Goal: Task Accomplishment & Management: Use online tool/utility

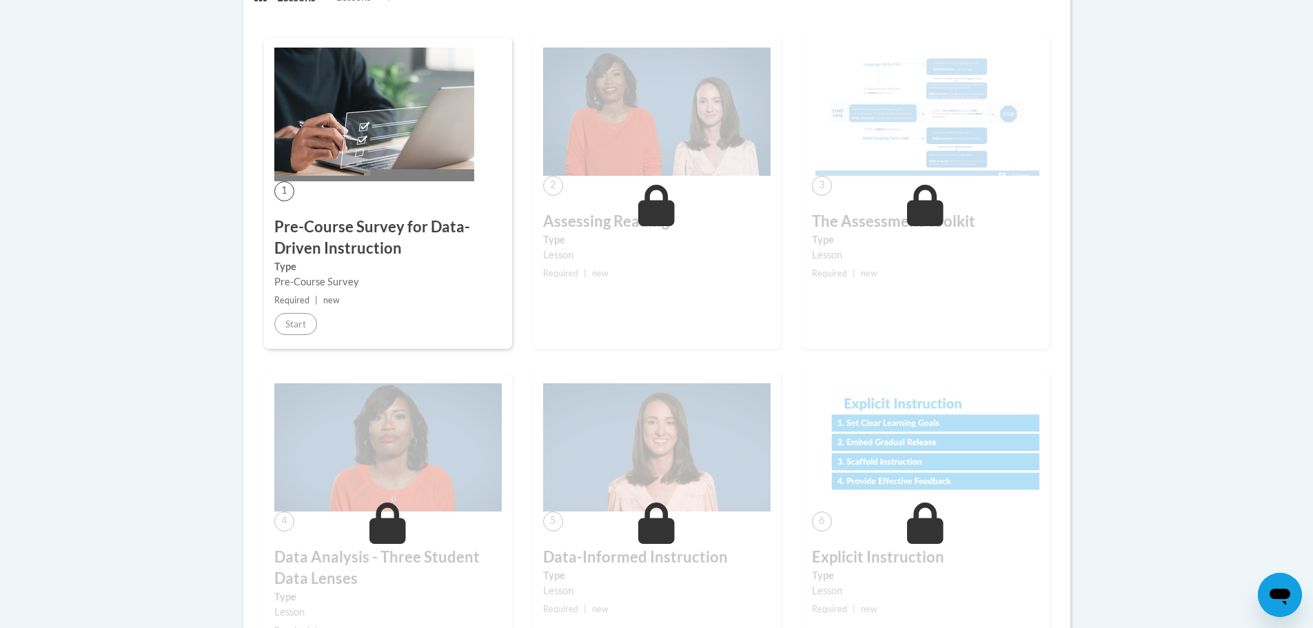
scroll to position [414, 0]
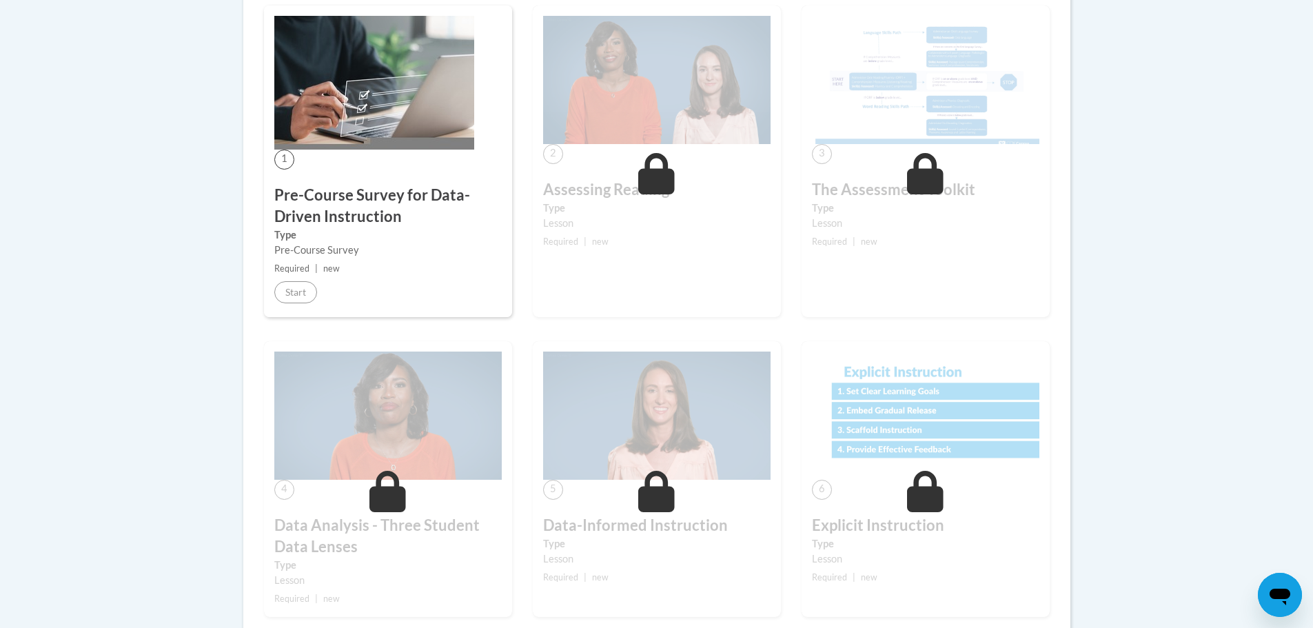
click at [647, 176] on icon at bounding box center [656, 173] width 37 height 41
click at [924, 184] on icon at bounding box center [925, 173] width 37 height 41
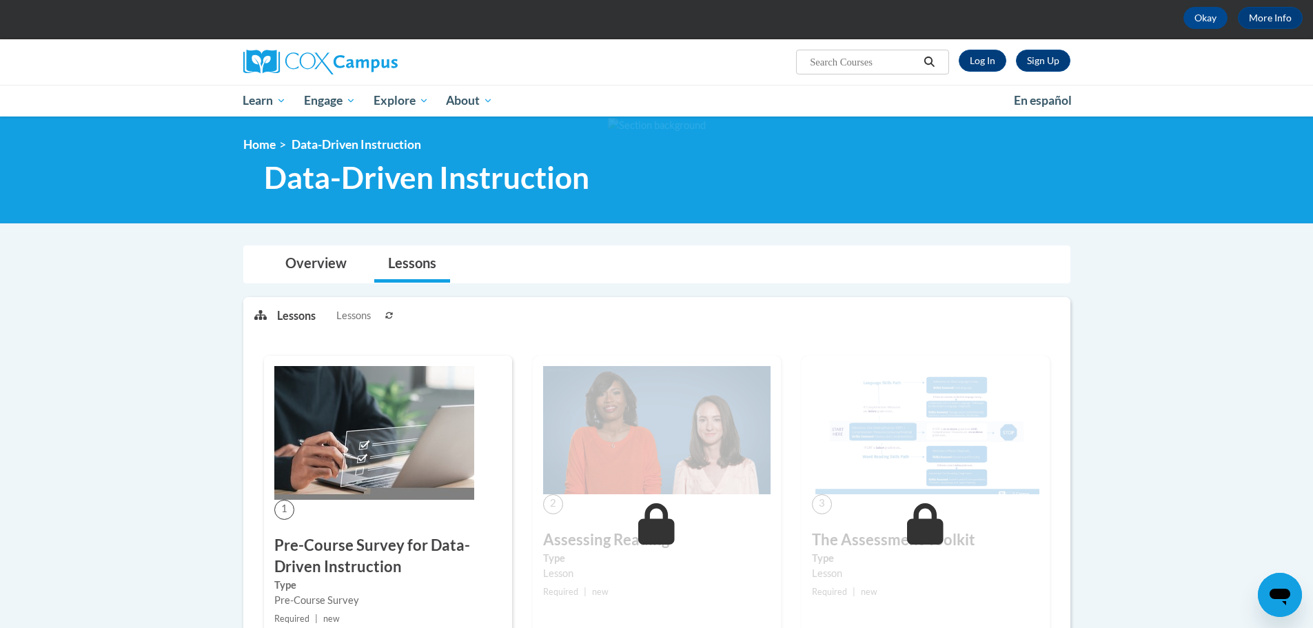
scroll to position [0, 0]
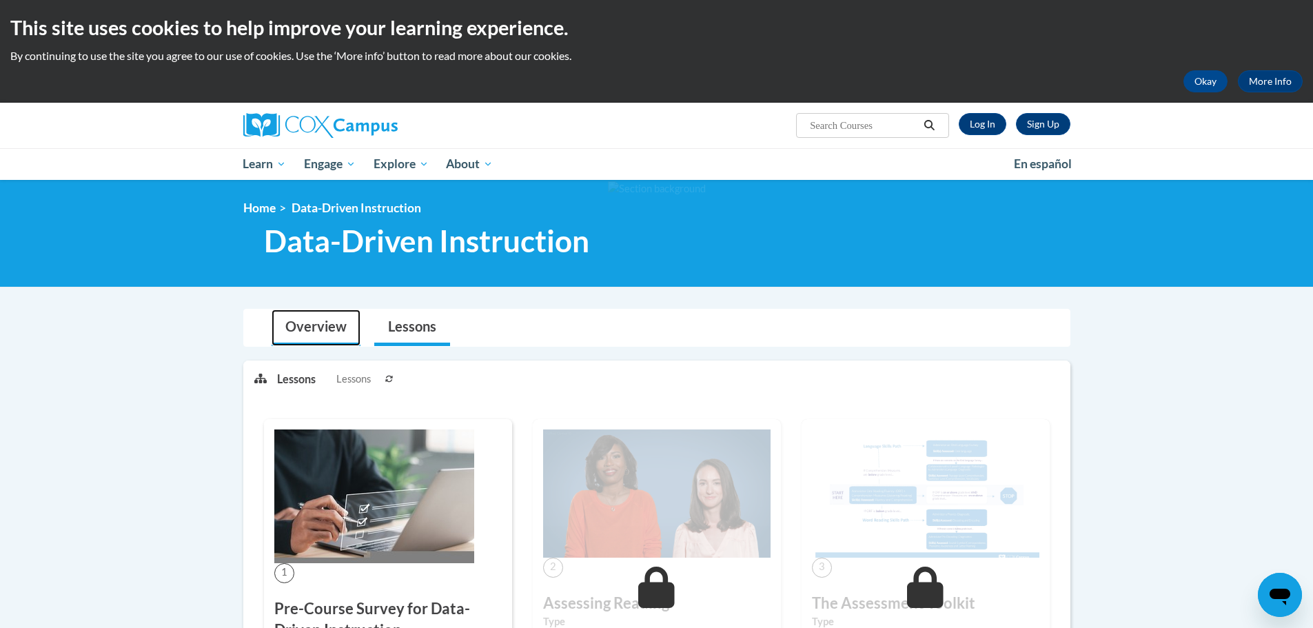
click at [335, 321] on link "Overview" at bounding box center [316, 327] width 89 height 37
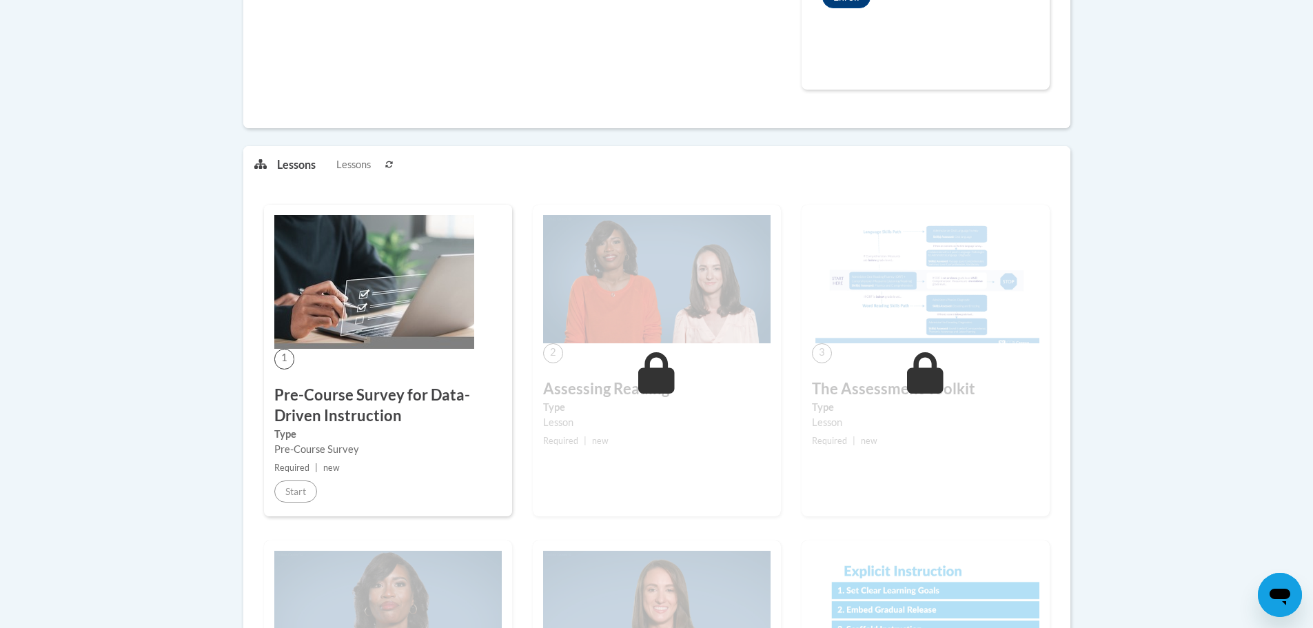
scroll to position [207, 0]
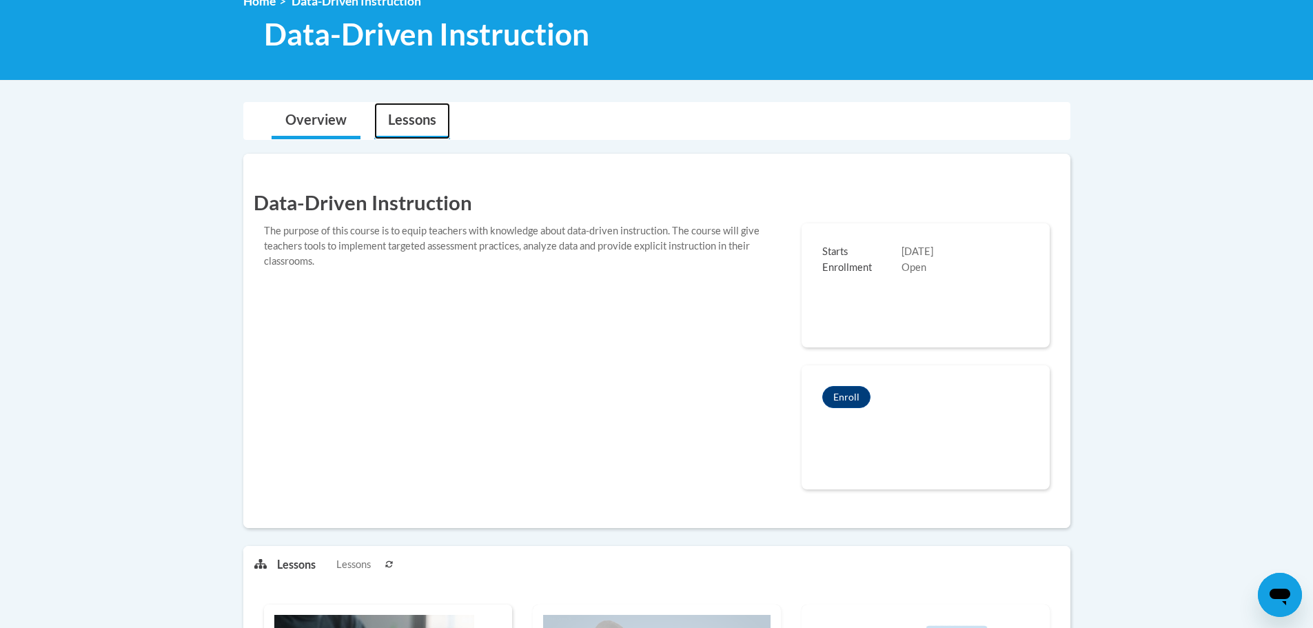
click at [423, 125] on link "Lessons" at bounding box center [412, 121] width 76 height 37
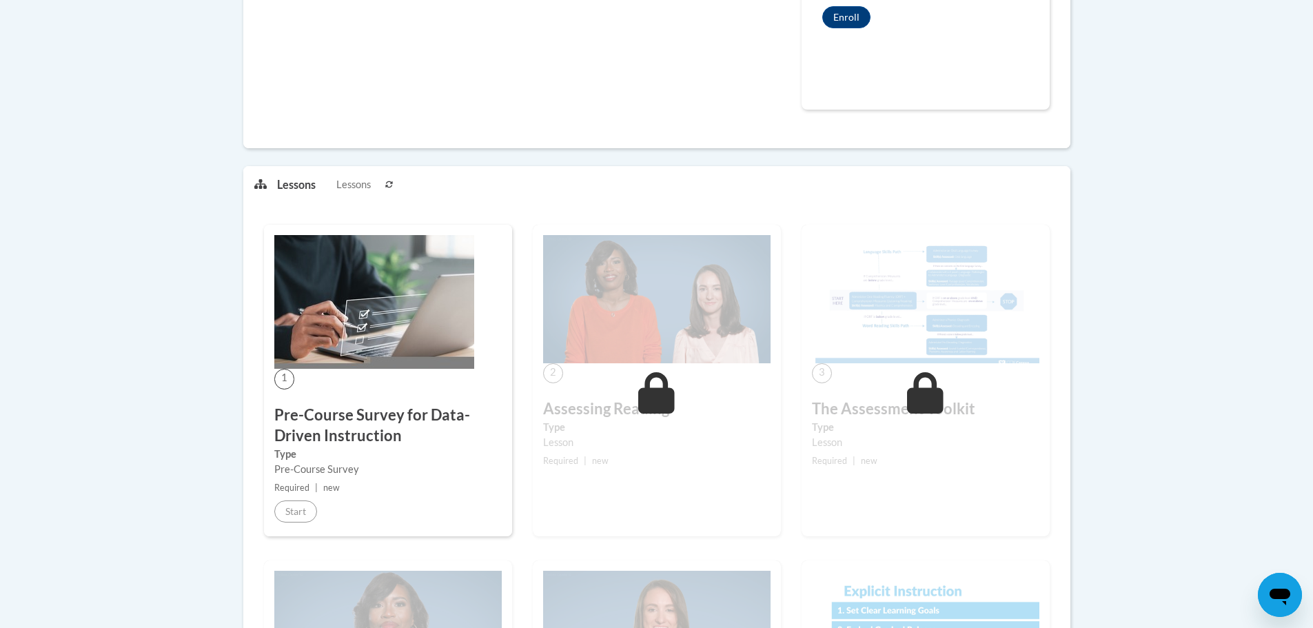
scroll to position [758, 0]
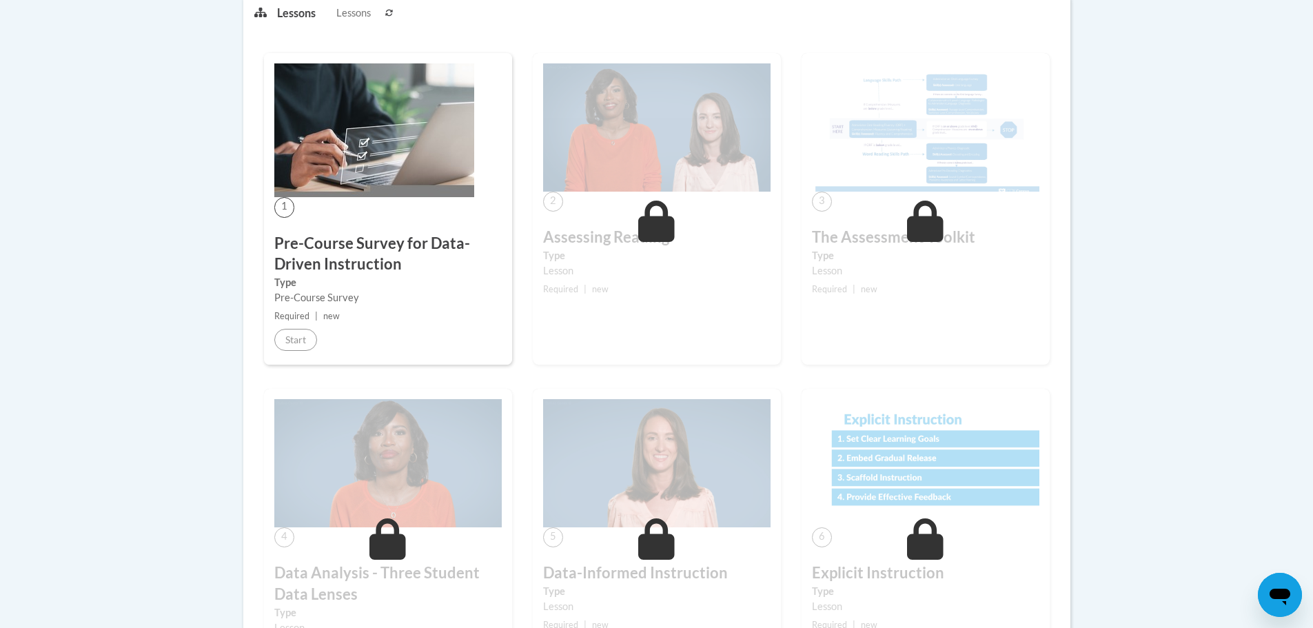
click at [658, 235] on icon at bounding box center [656, 221] width 37 height 41
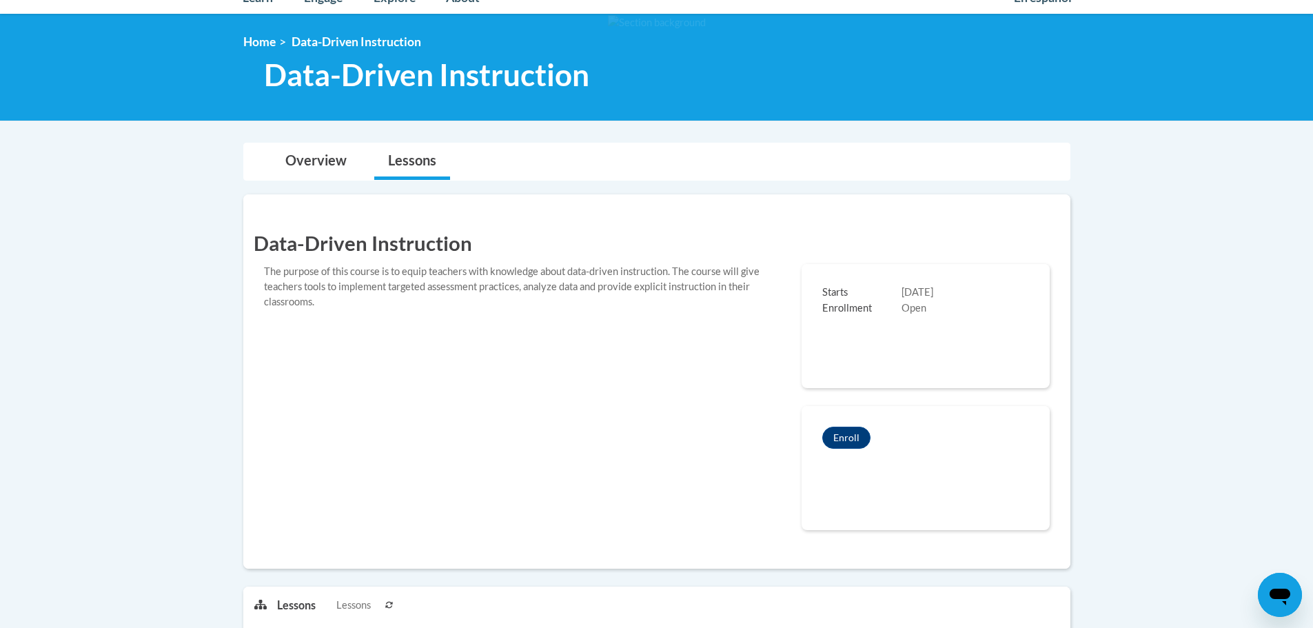
scroll to position [0, 0]
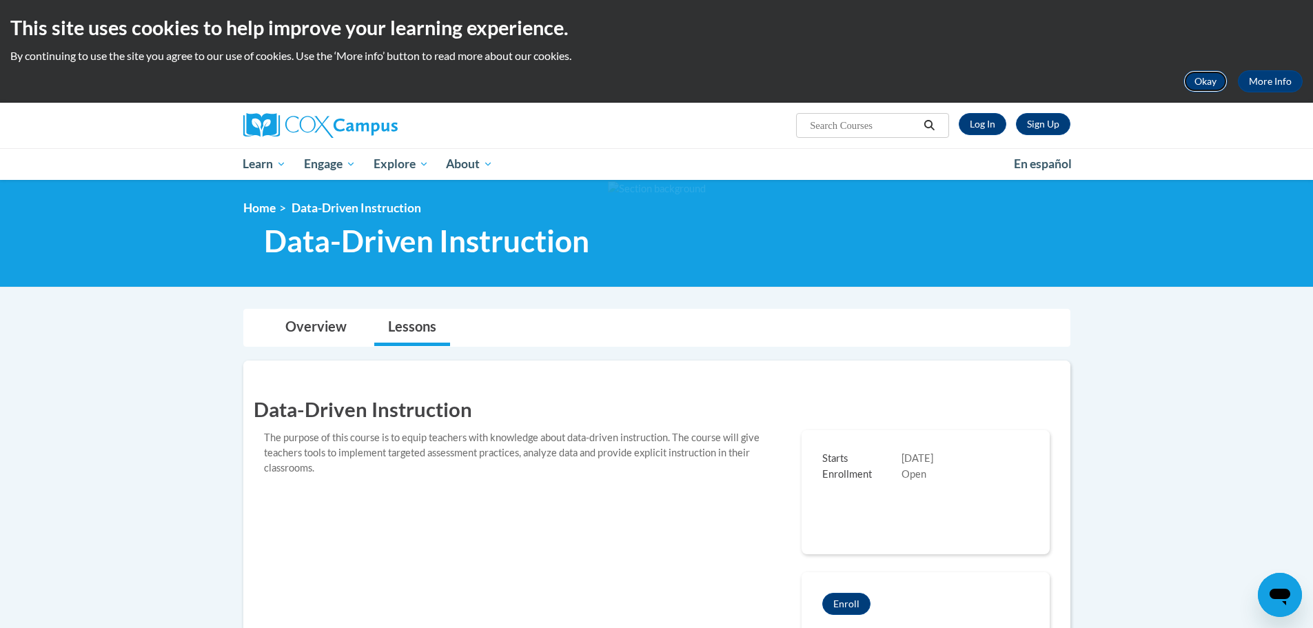
click at [1194, 82] on button "Okay" at bounding box center [1205, 81] width 44 height 22
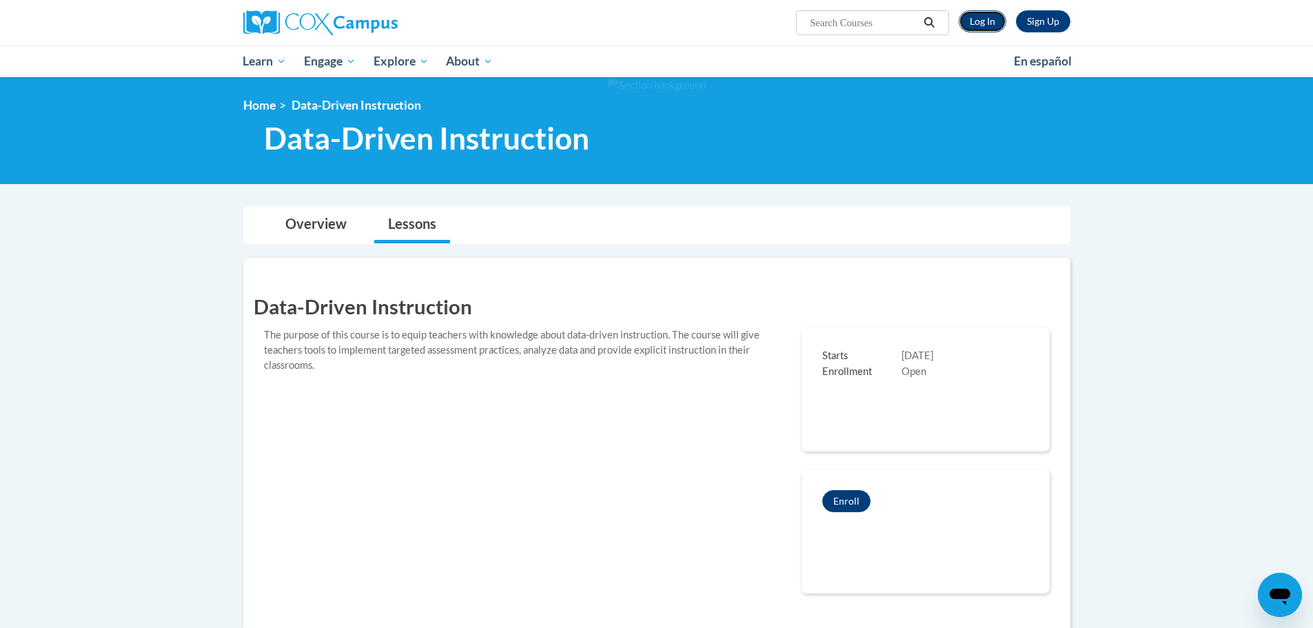
click at [973, 20] on link "Log In" at bounding box center [983, 21] width 48 height 22
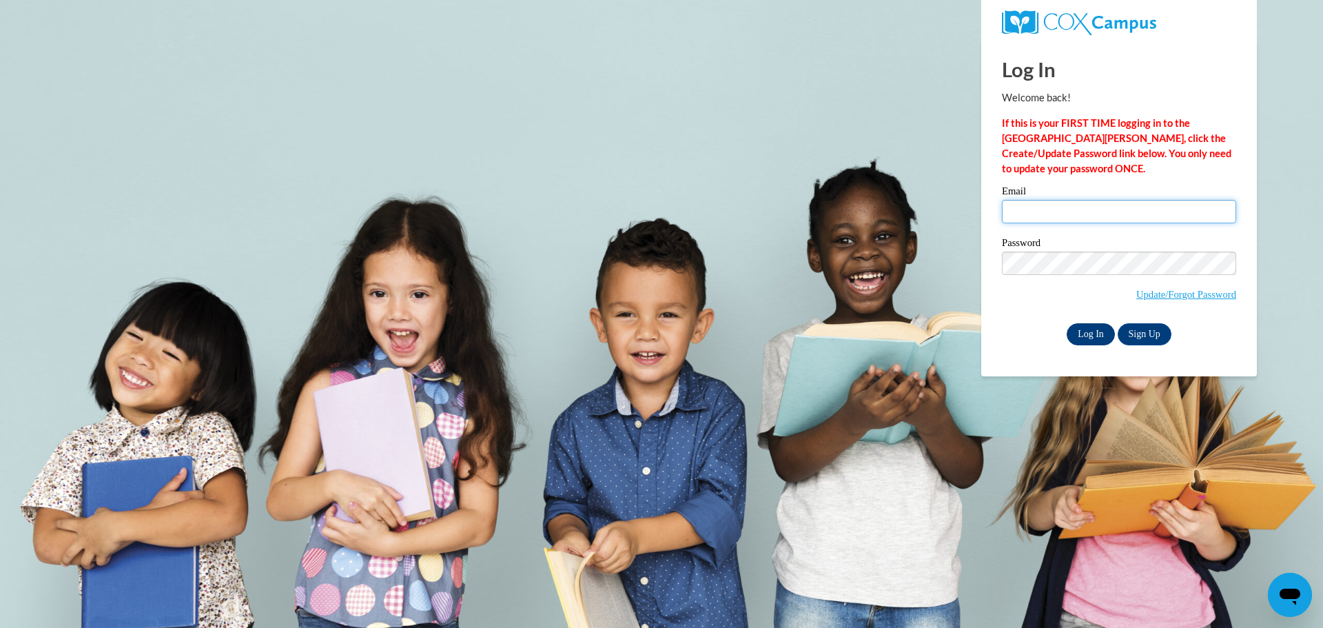
type input "asoldner@clintonville.k12.wi.us"
click at [1077, 338] on input "Log In" at bounding box center [1091, 334] width 48 height 22
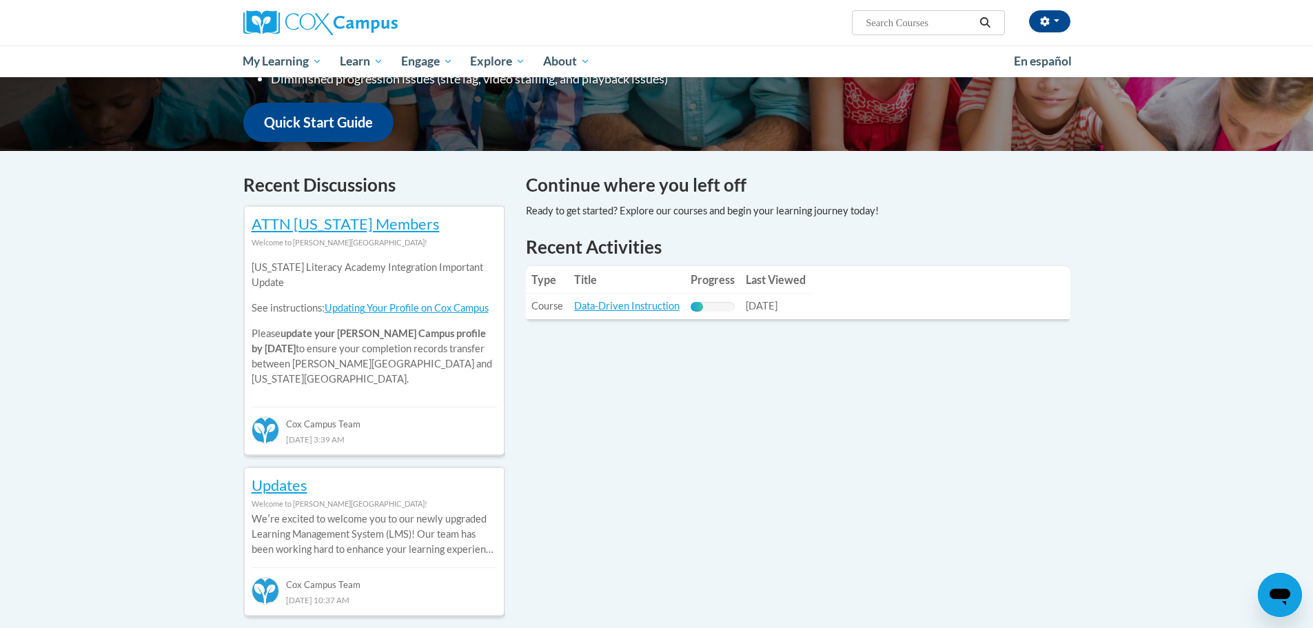
scroll to position [345, 0]
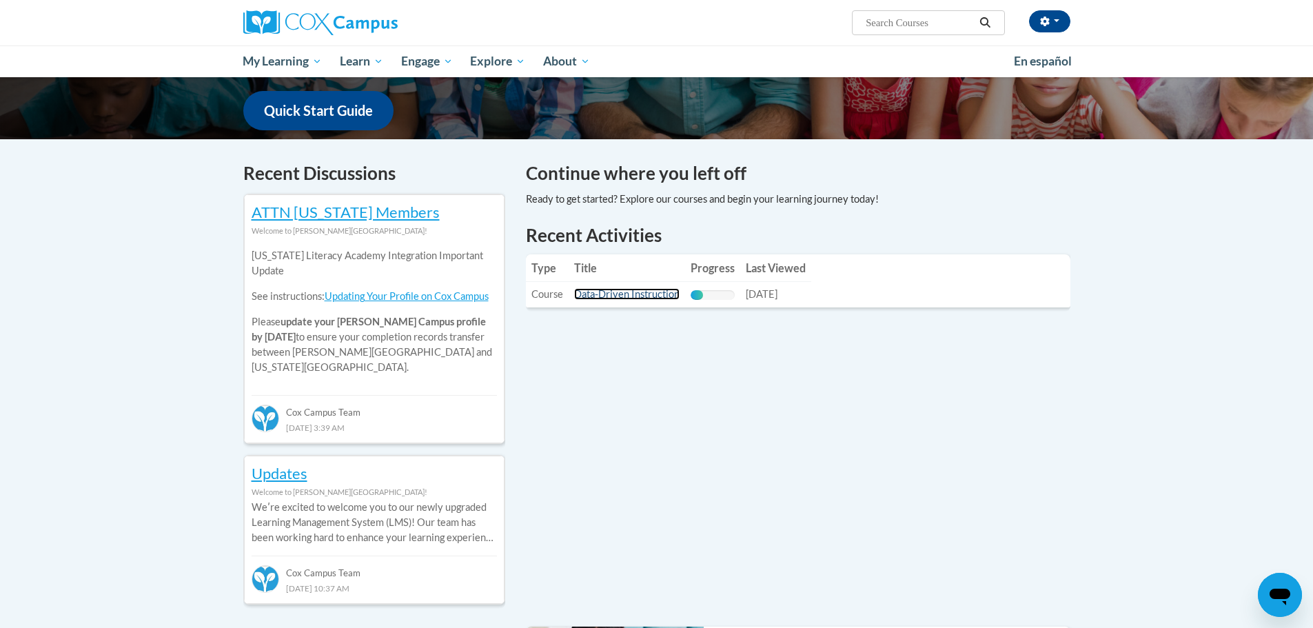
click at [633, 291] on link "Data-Driven Instruction" at bounding box center [626, 294] width 105 height 12
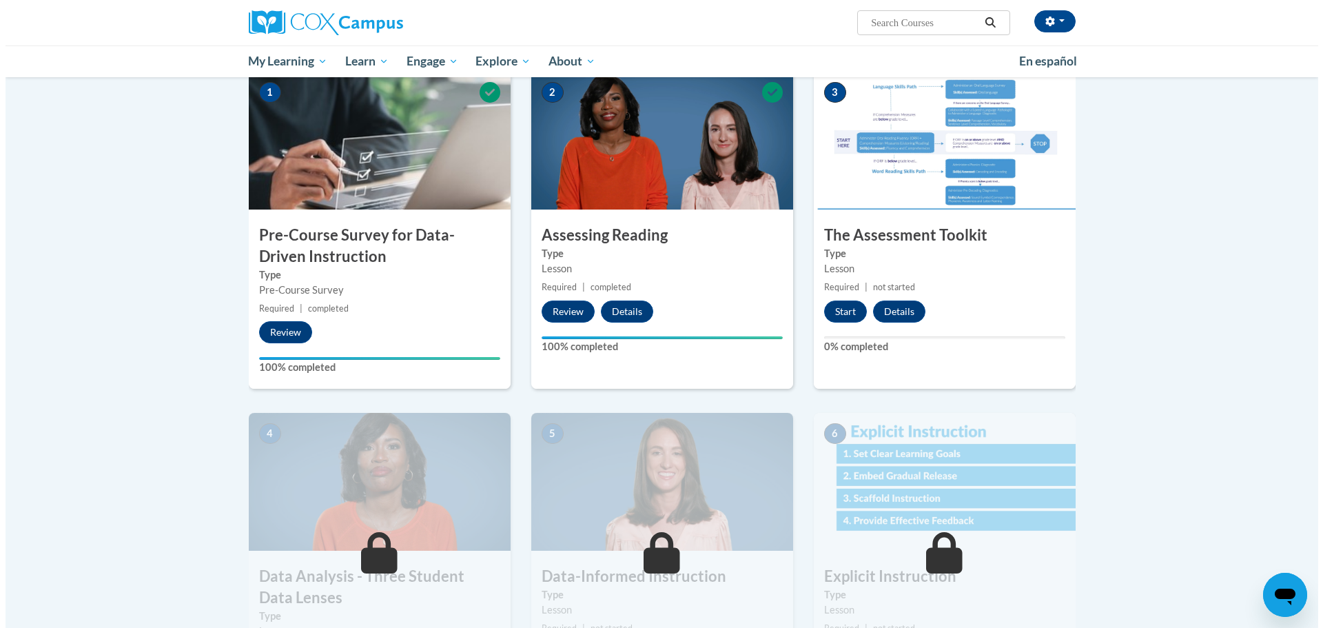
scroll to position [345, 0]
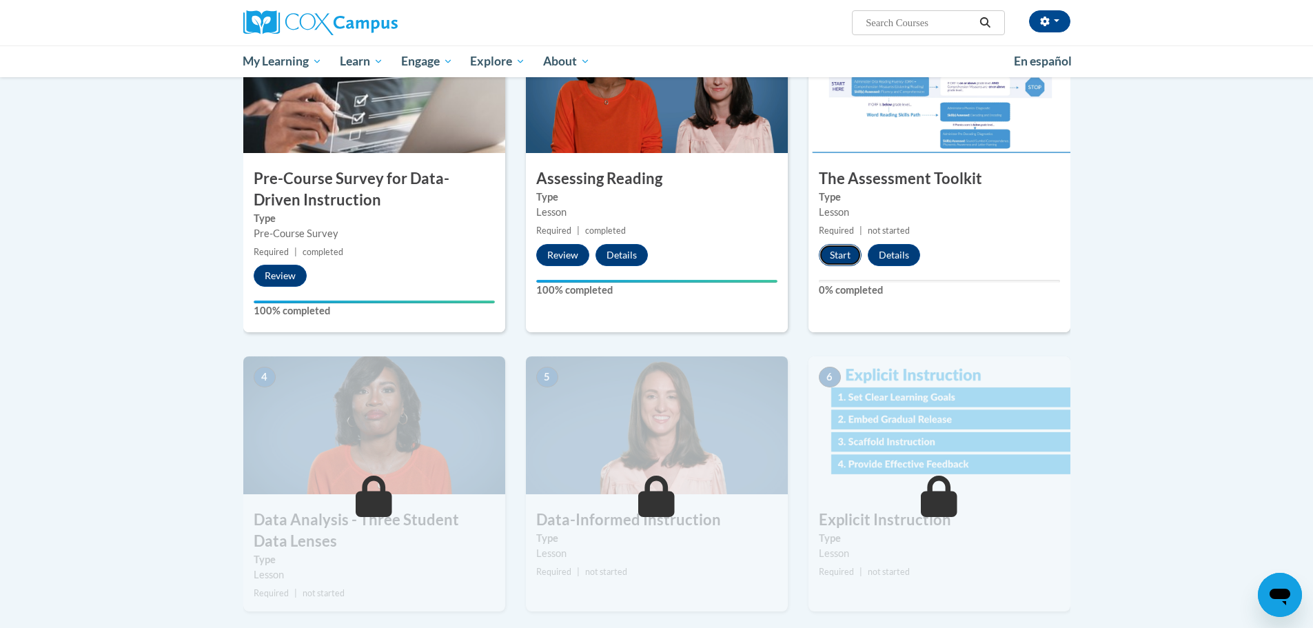
click at [836, 261] on button "Start" at bounding box center [840, 255] width 43 height 22
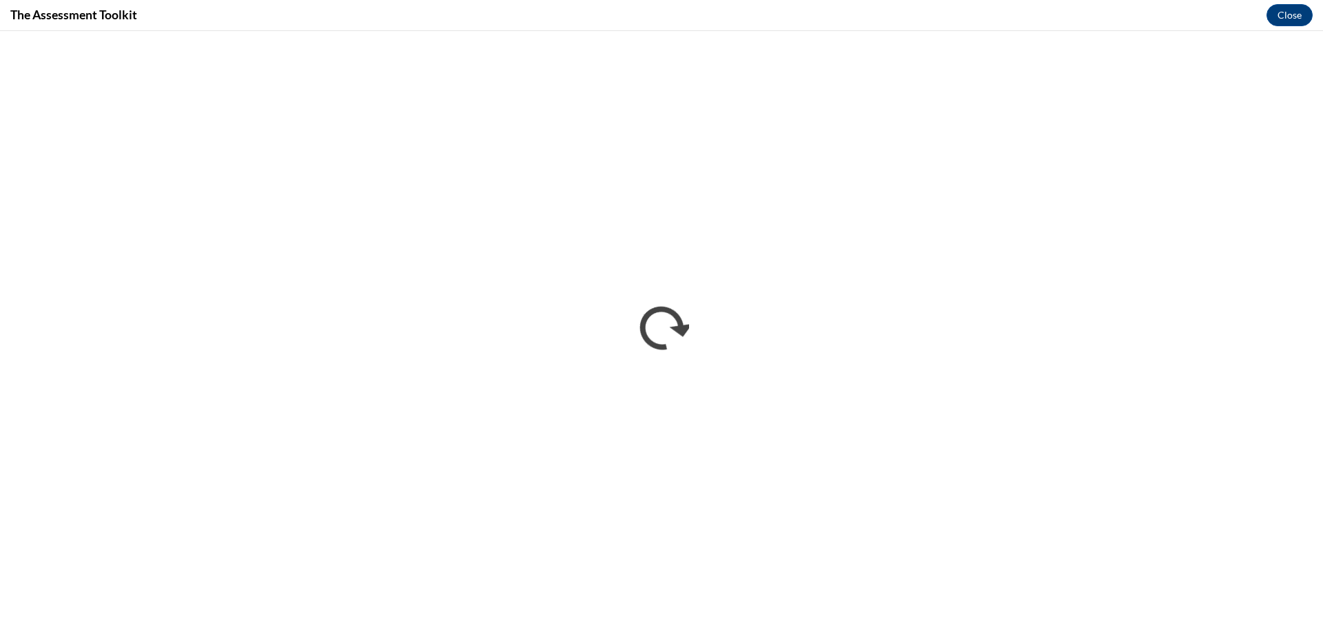
scroll to position [0, 0]
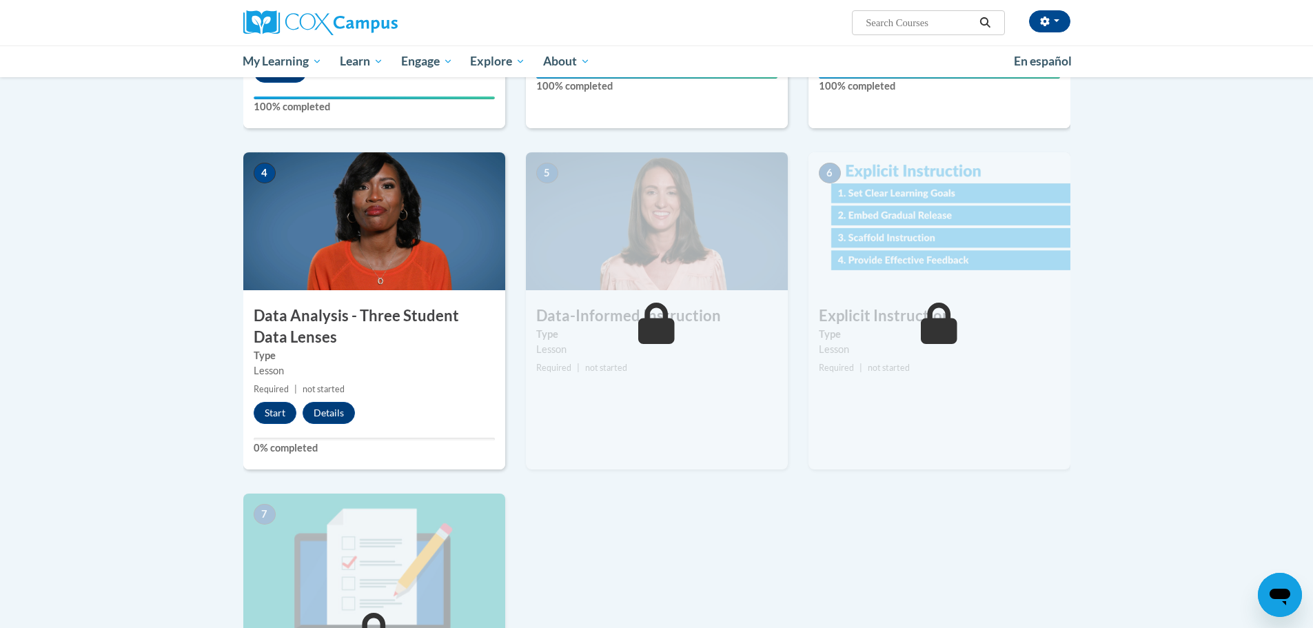
scroll to position [551, 0]
